Goal: Navigation & Orientation: Find specific page/section

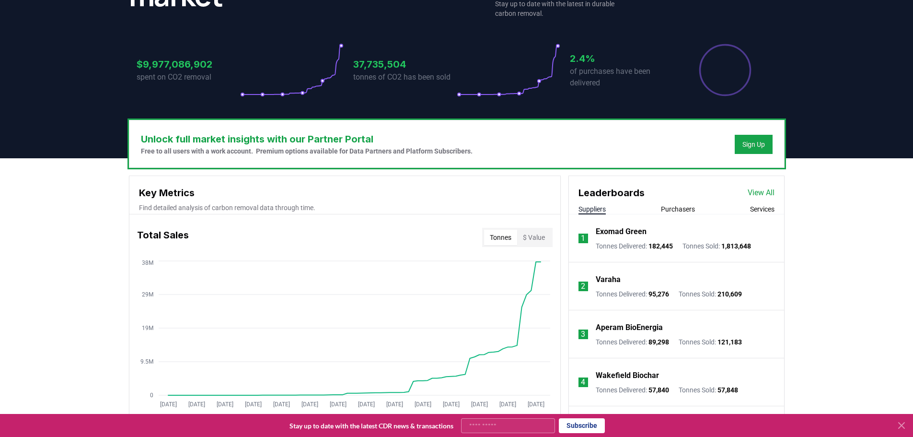
scroll to position [192, 0]
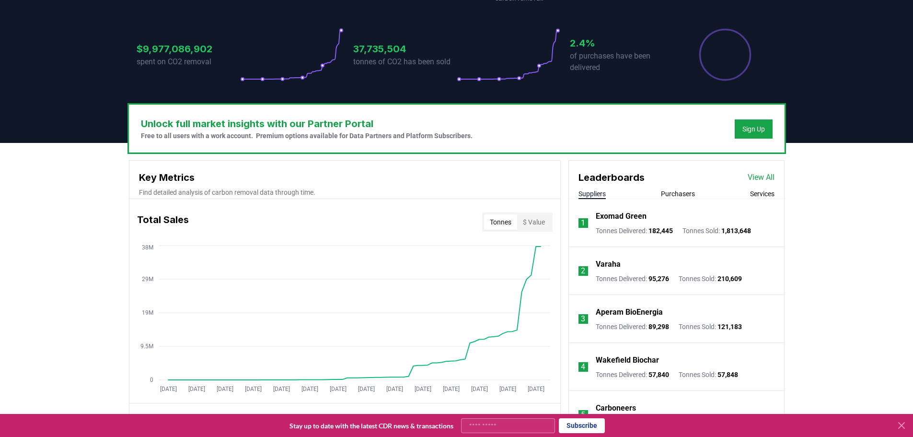
click at [679, 188] on div "Leaderboards View All Suppliers Purchasers Services" at bounding box center [676, 180] width 215 height 38
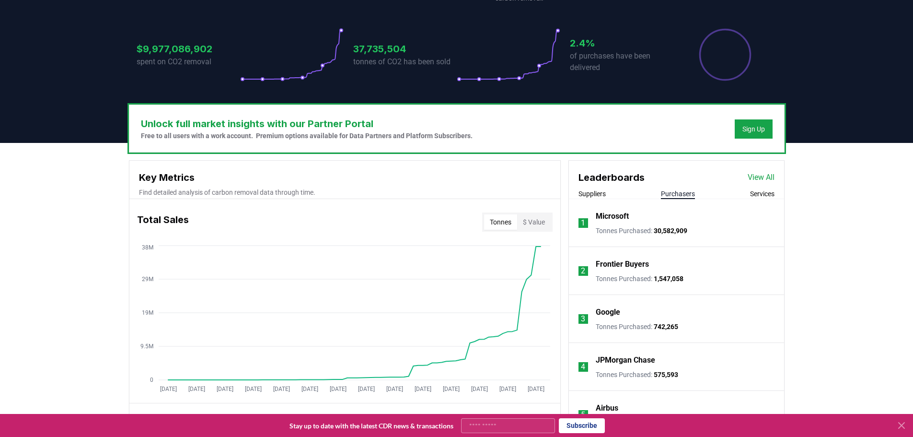
click at [689, 195] on button "Purchasers" at bounding box center [678, 194] width 34 height 10
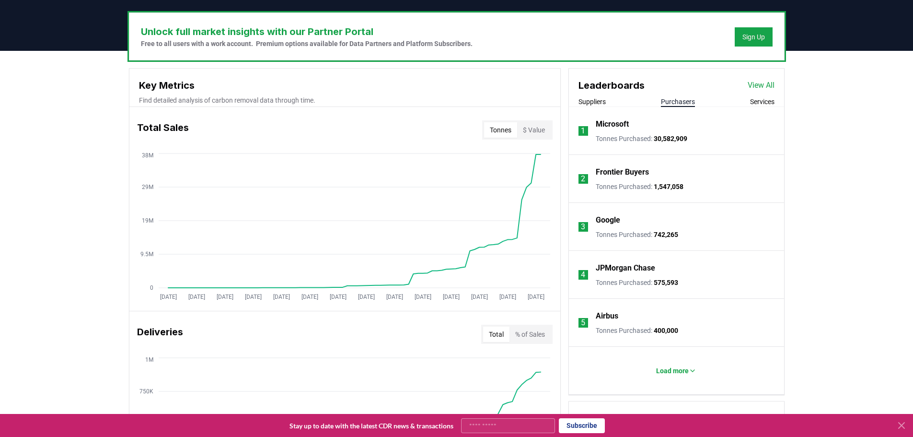
scroll to position [288, 0]
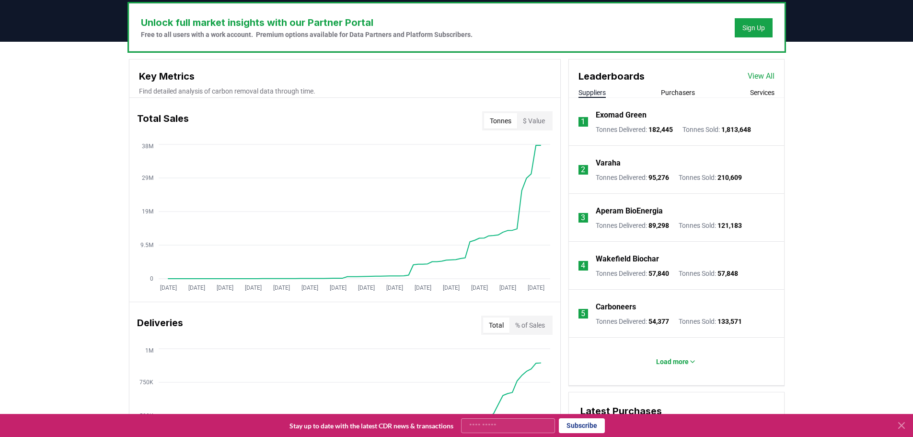
scroll to position [288, 0]
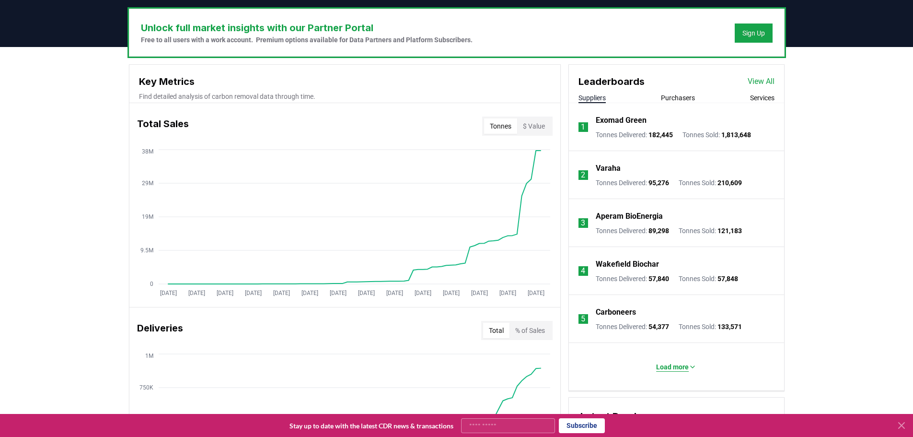
click at [672, 366] on p "Load more" at bounding box center [672, 367] width 33 height 10
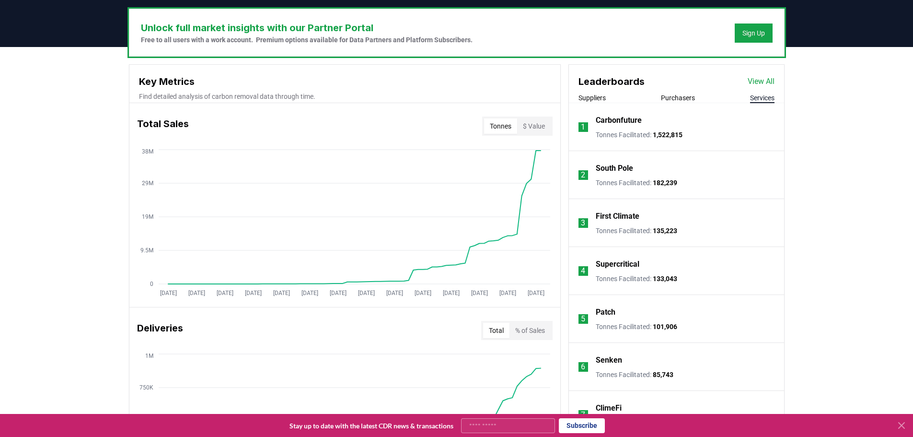
click at [769, 96] on button "Services" at bounding box center [762, 98] width 24 height 10
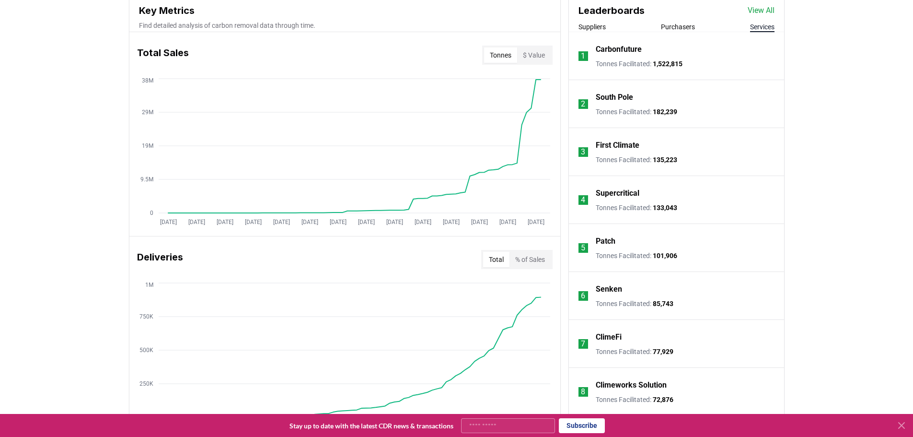
scroll to position [335, 0]
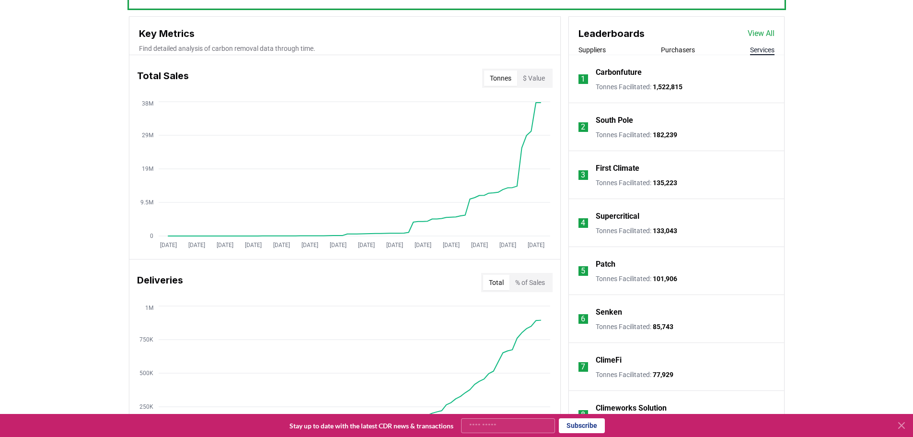
click at [629, 72] on p "Carbonfuture" at bounding box center [619, 73] width 46 height 12
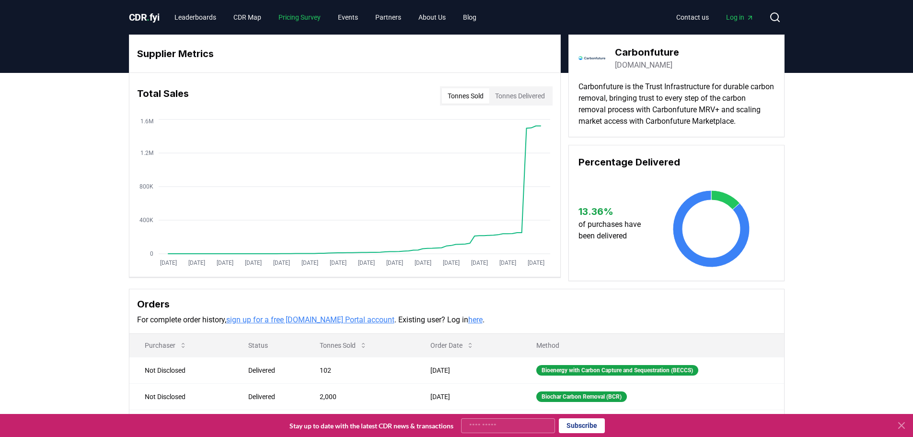
click at [308, 20] on link "Pricing Survey" at bounding box center [300, 17] width 58 height 17
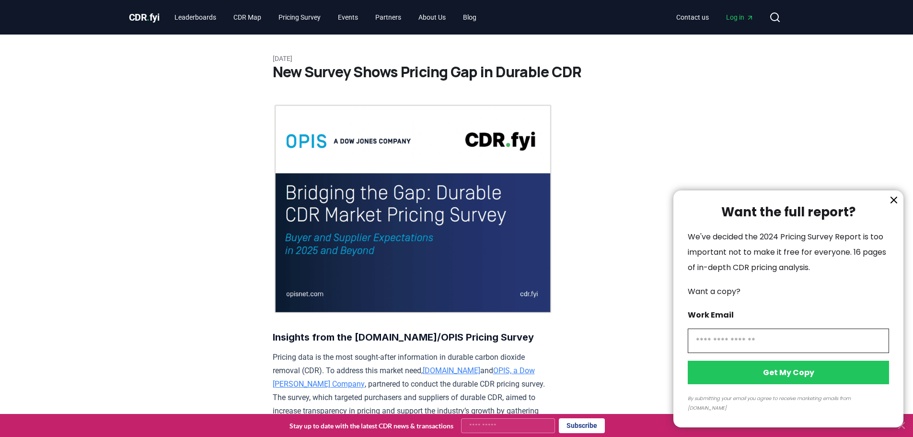
click at [366, 18] on div at bounding box center [456, 218] width 913 height 437
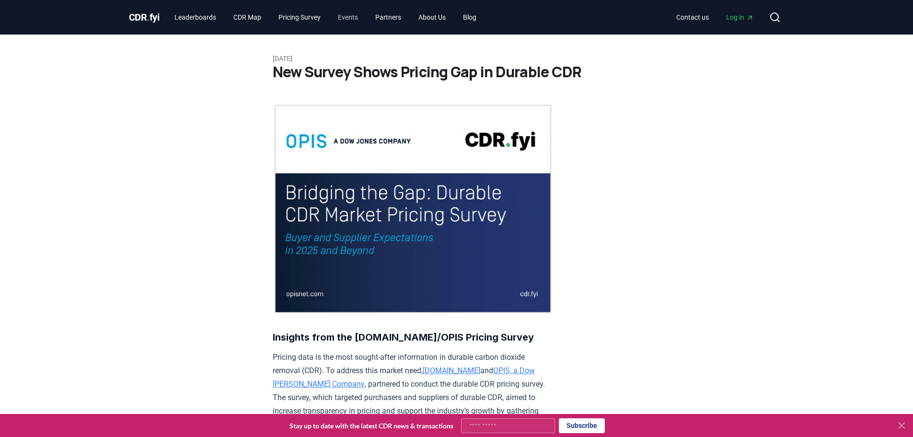
click at [358, 17] on link "Events" at bounding box center [347, 17] width 35 height 17
